Goal: Task Accomplishment & Management: Use online tool/utility

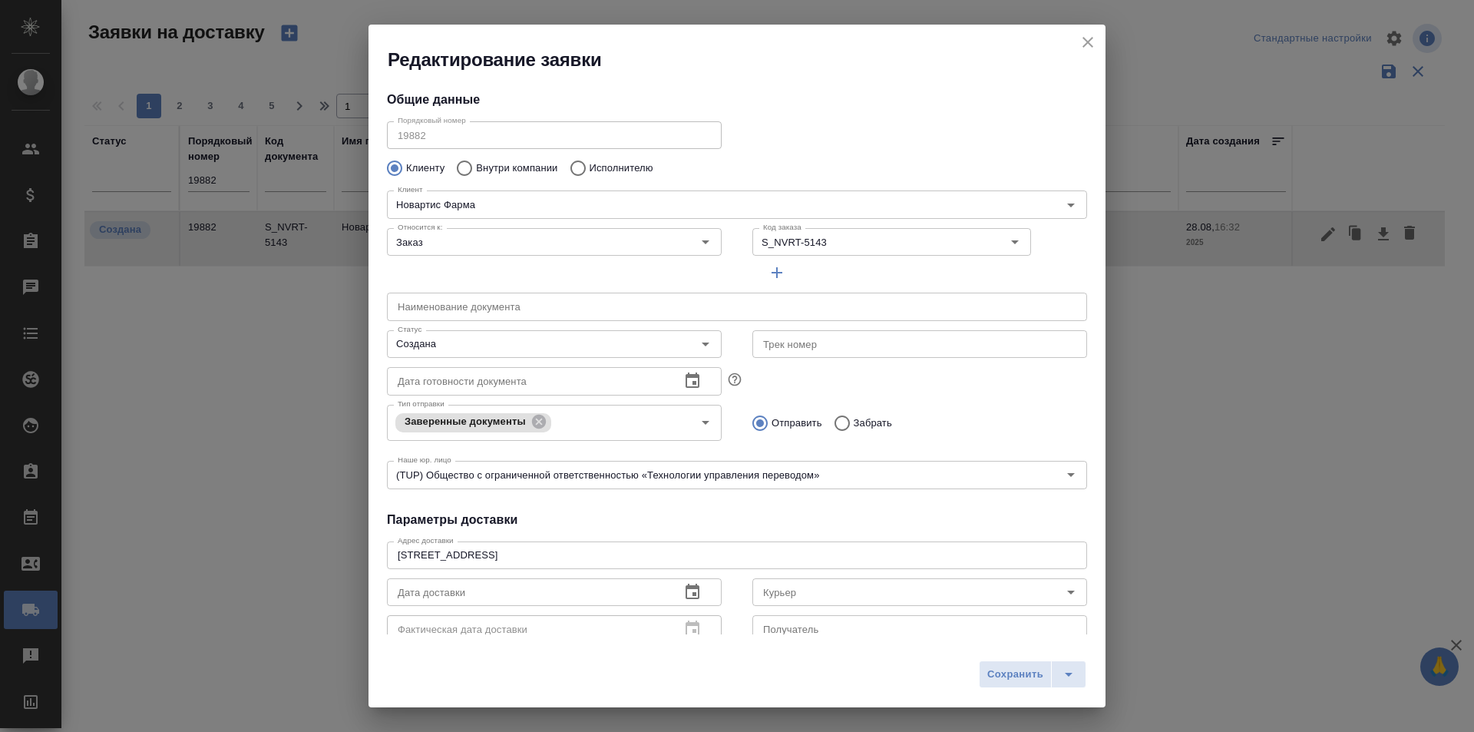
scroll to position [209, 0]
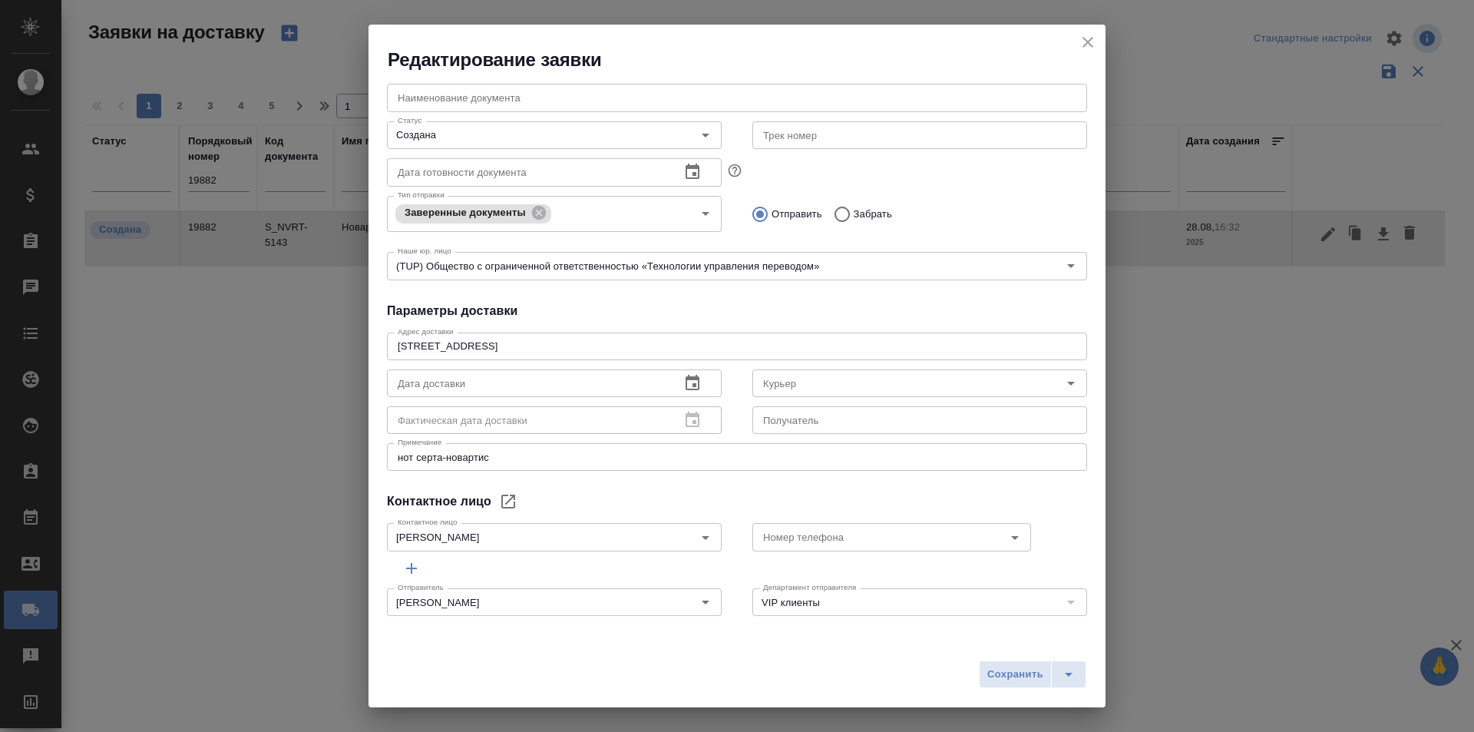
click at [1092, 40] on icon "close" at bounding box center [1088, 42] width 18 height 18
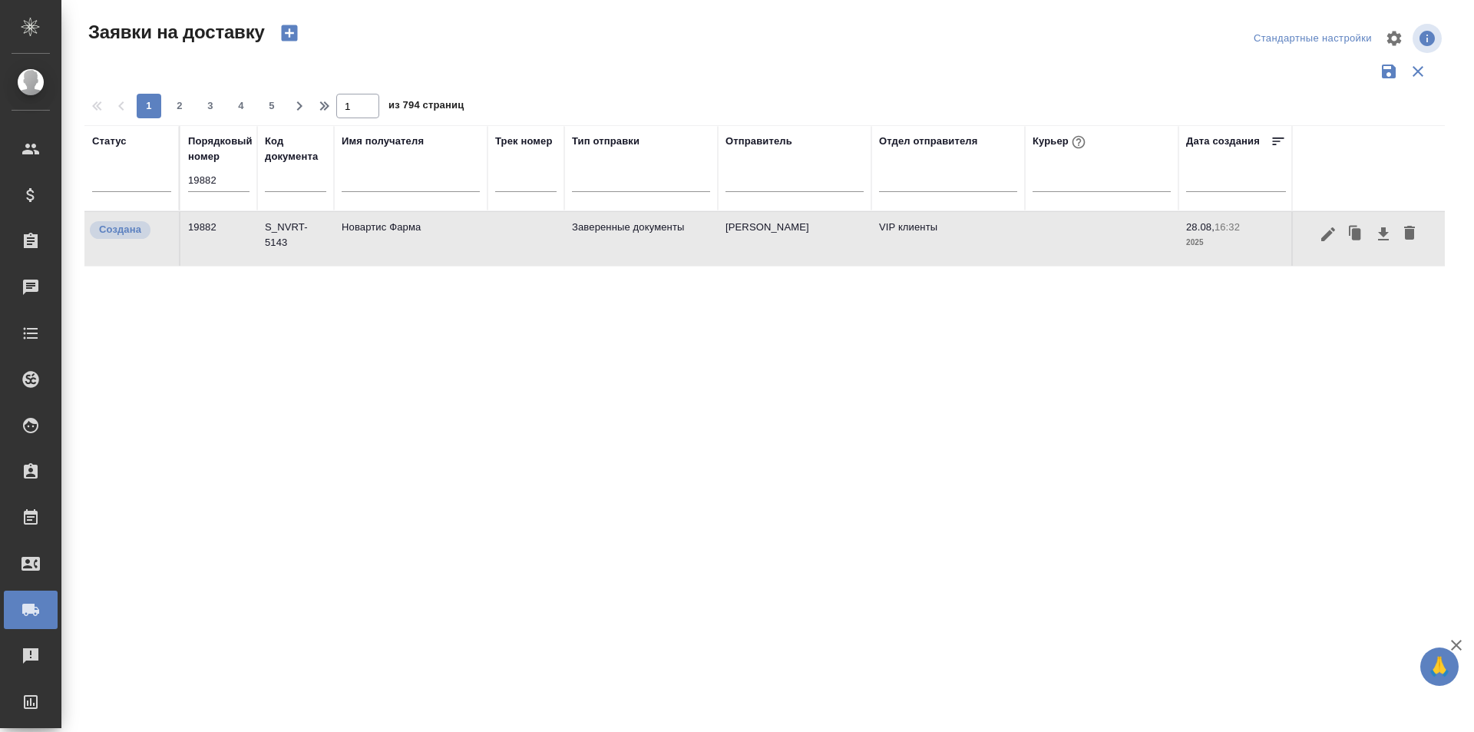
click at [205, 180] on input "19882" at bounding box center [218, 181] width 61 height 22
paste input "58"
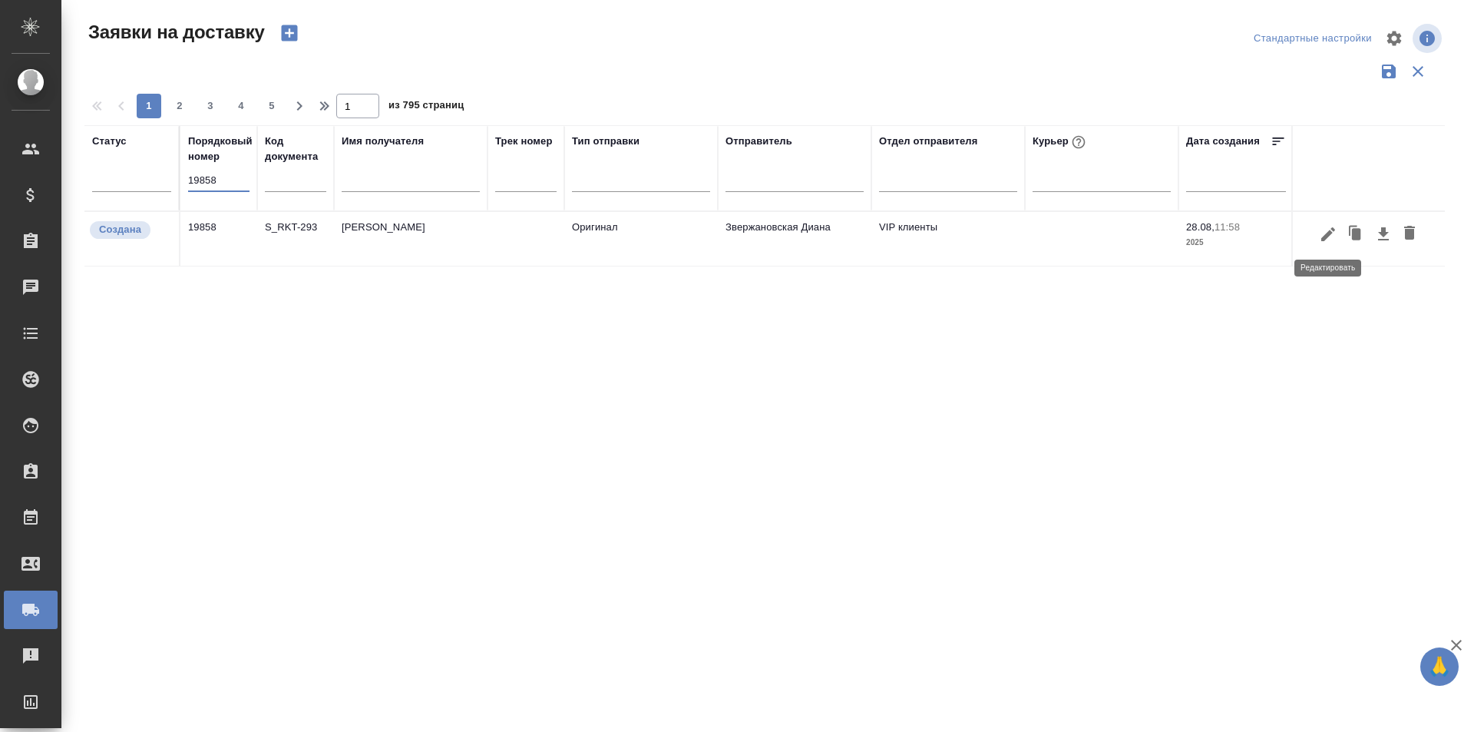
type input "19858"
click at [1329, 233] on icon "button" at bounding box center [1329, 234] width 14 height 14
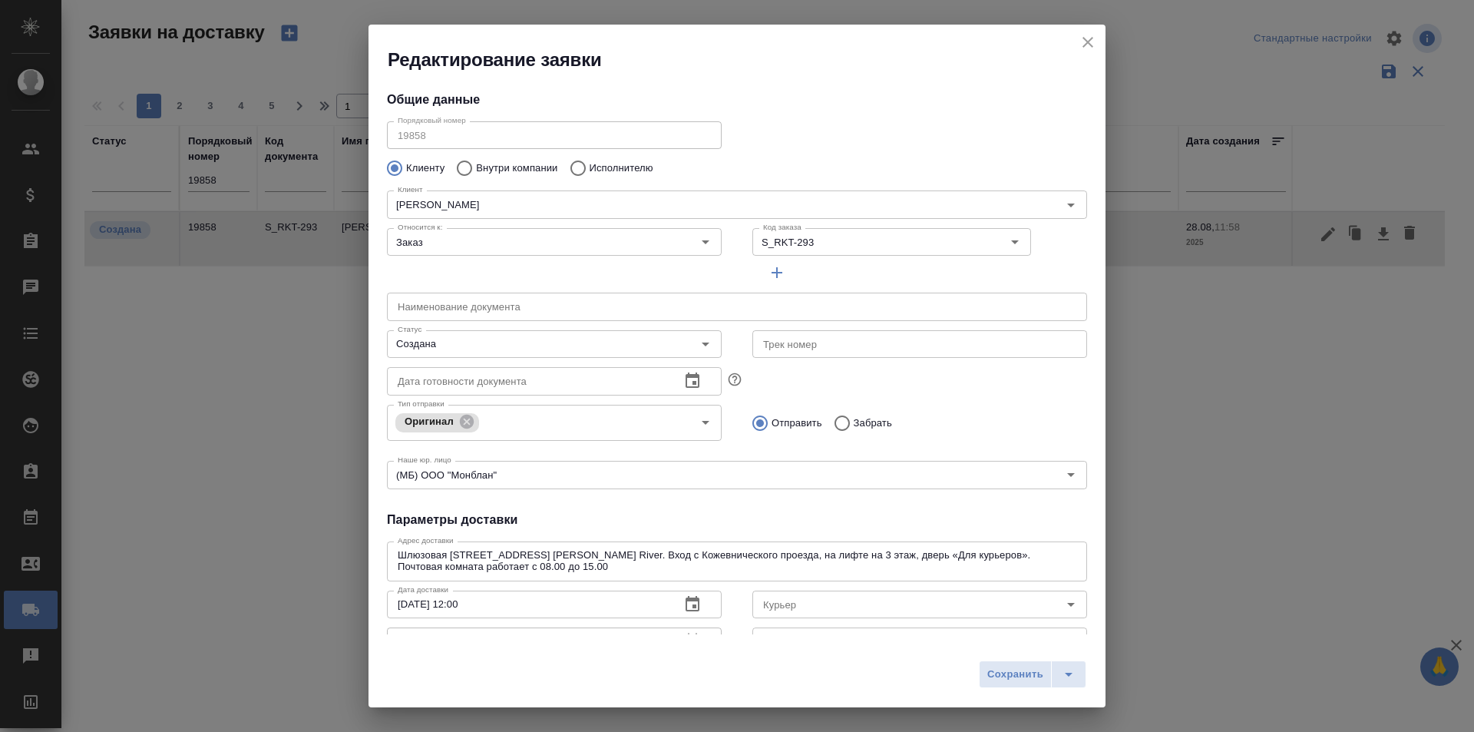
type input "Звержановская Диана"
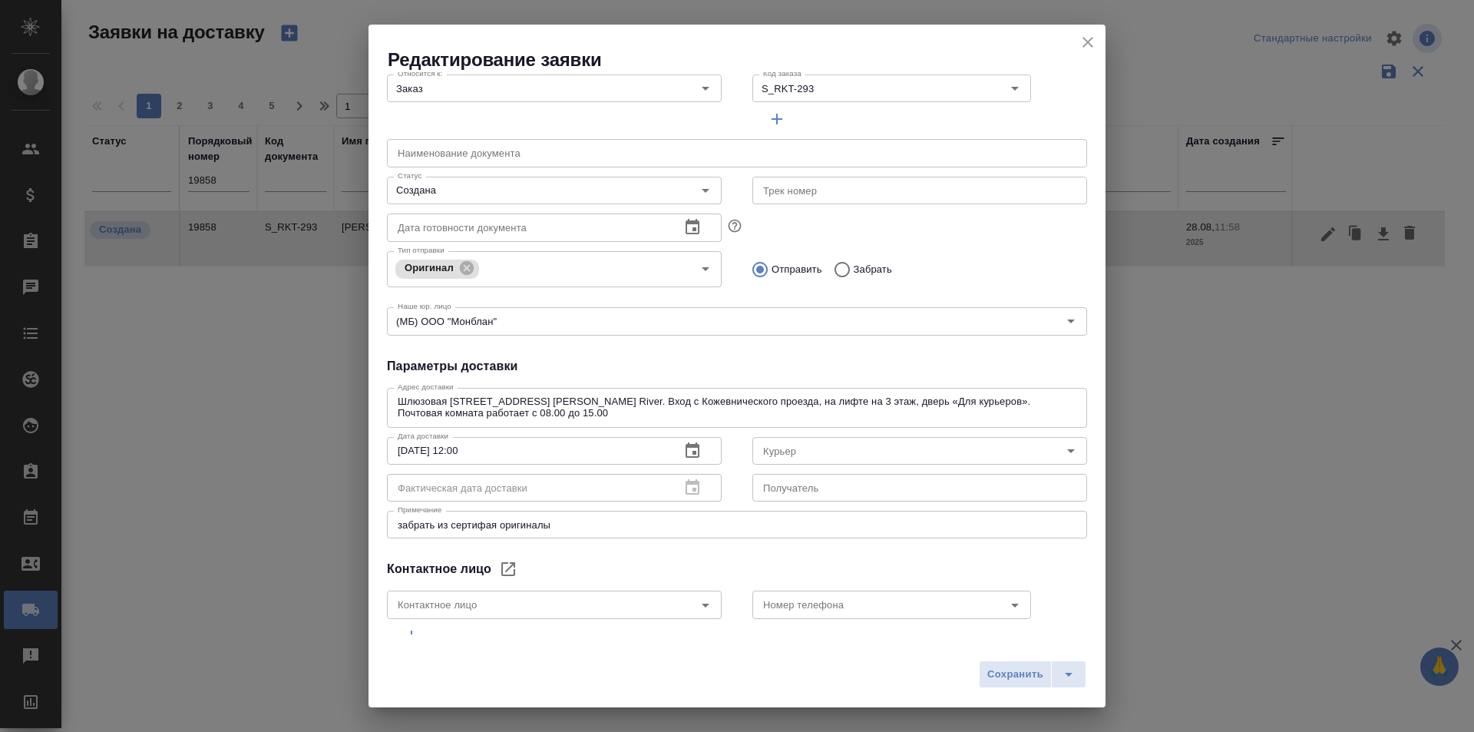
click at [459, 687] on div "Сохранить" at bounding box center [737, 680] width 737 height 55
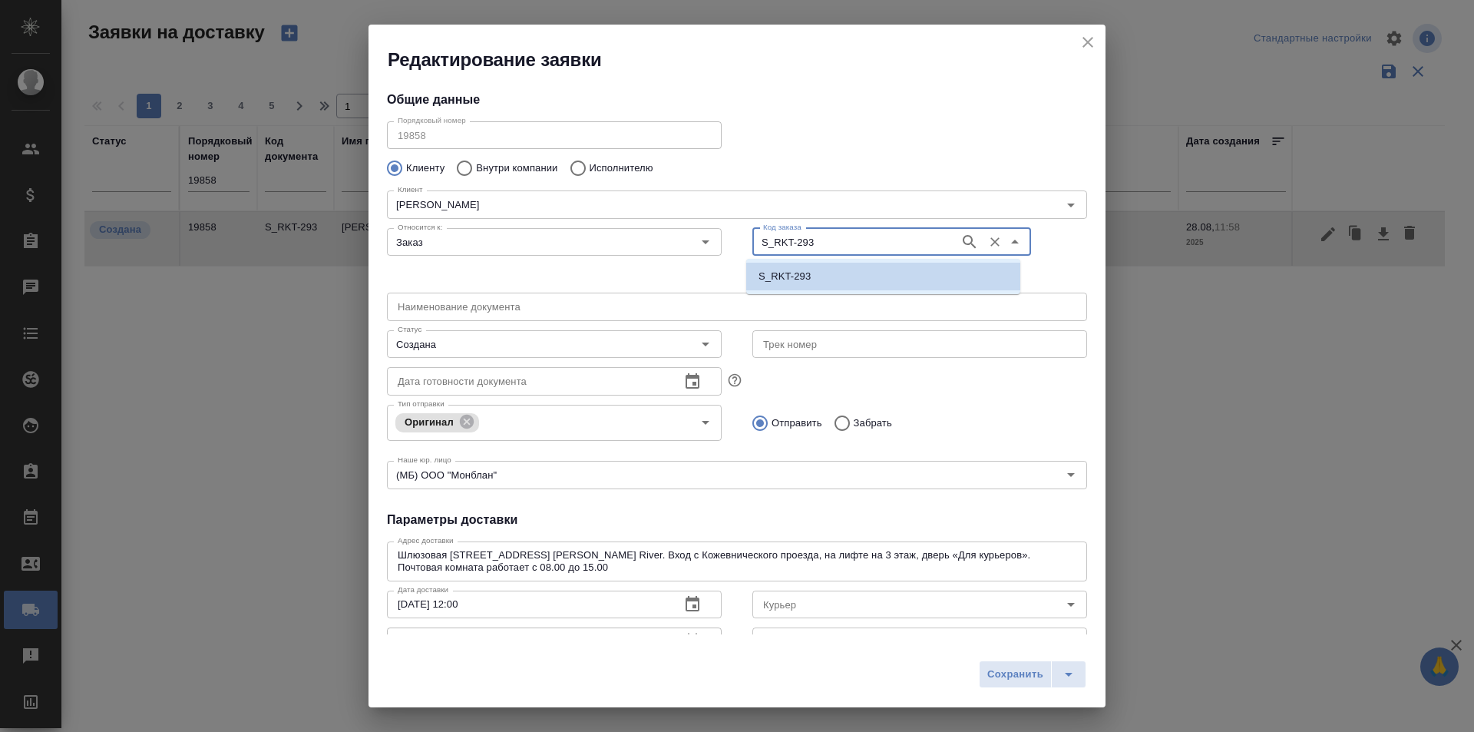
drag, startPoint x: 820, startPoint y: 238, endPoint x: 726, endPoint y: 239, distance: 93.7
click at [726, 239] on div "Относится к: Заказ Относится к: Код заказа S_RKT-293 Код заказа" at bounding box center [737, 254] width 731 height 95
click at [863, 160] on div "Клиенту Внутри компании Исполнителю" at bounding box center [737, 168] width 700 height 32
